Goal: Find specific page/section: Find specific page/section

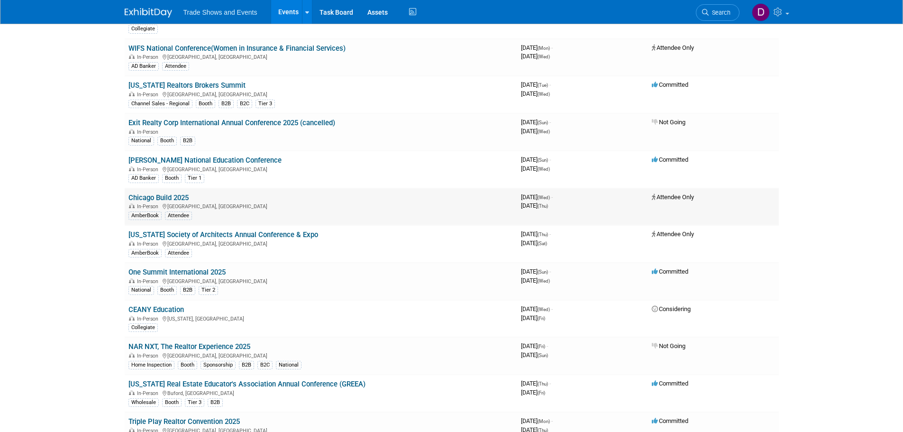
scroll to position [521, 0]
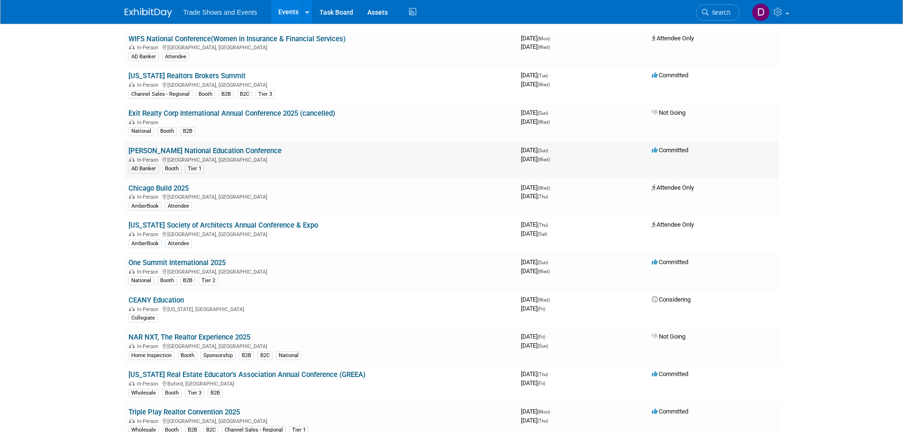
click at [218, 149] on link "[PERSON_NAME] National Education Conference" at bounding box center [204, 150] width 153 height 9
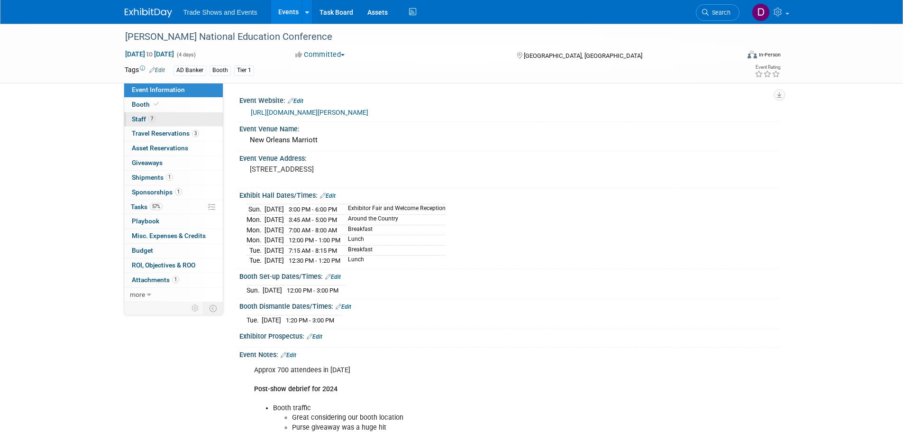
click at [138, 118] on span "Staff 7" at bounding box center [144, 119] width 24 height 8
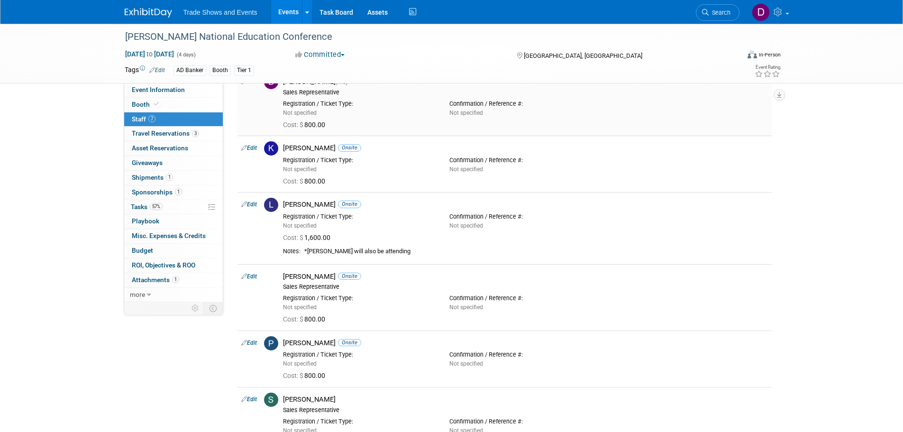
scroll to position [99, 0]
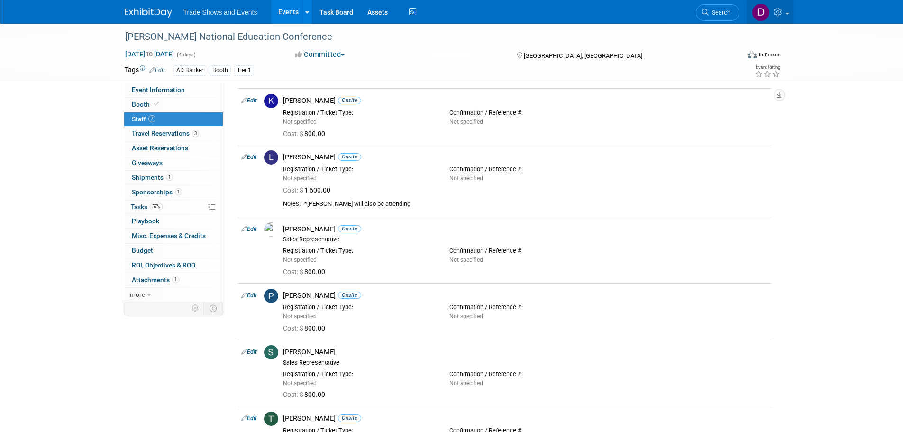
click at [787, 9] on link at bounding box center [769, 12] width 46 height 24
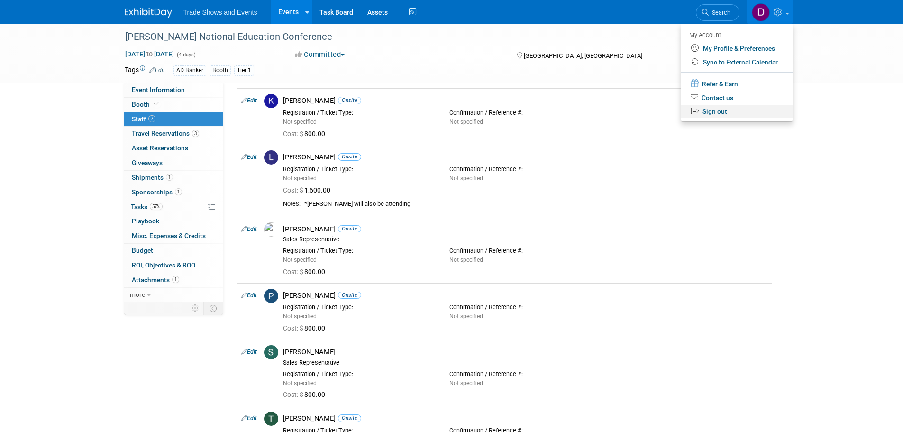
click at [712, 109] on link "Sign out" at bounding box center [736, 112] width 111 height 14
